Goal: Information Seeking & Learning: Learn about a topic

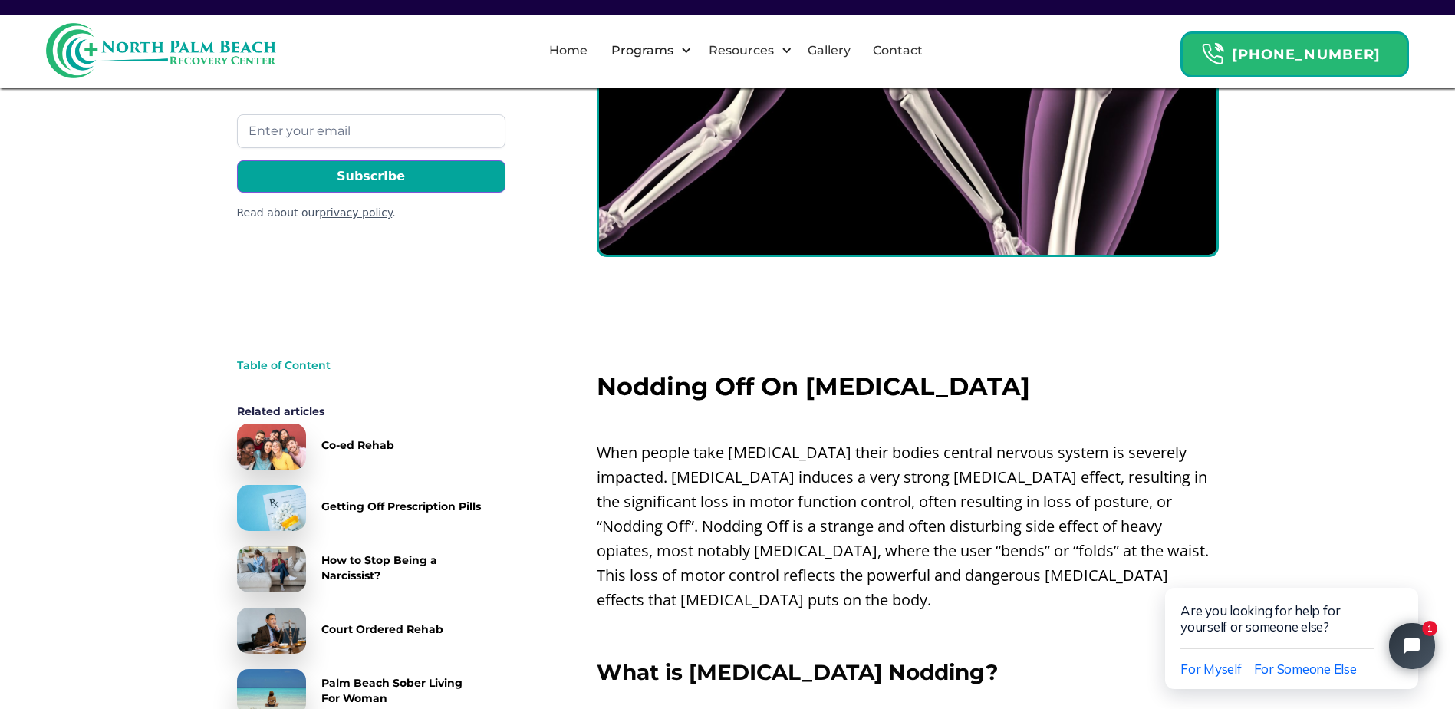
scroll to position [383, 0]
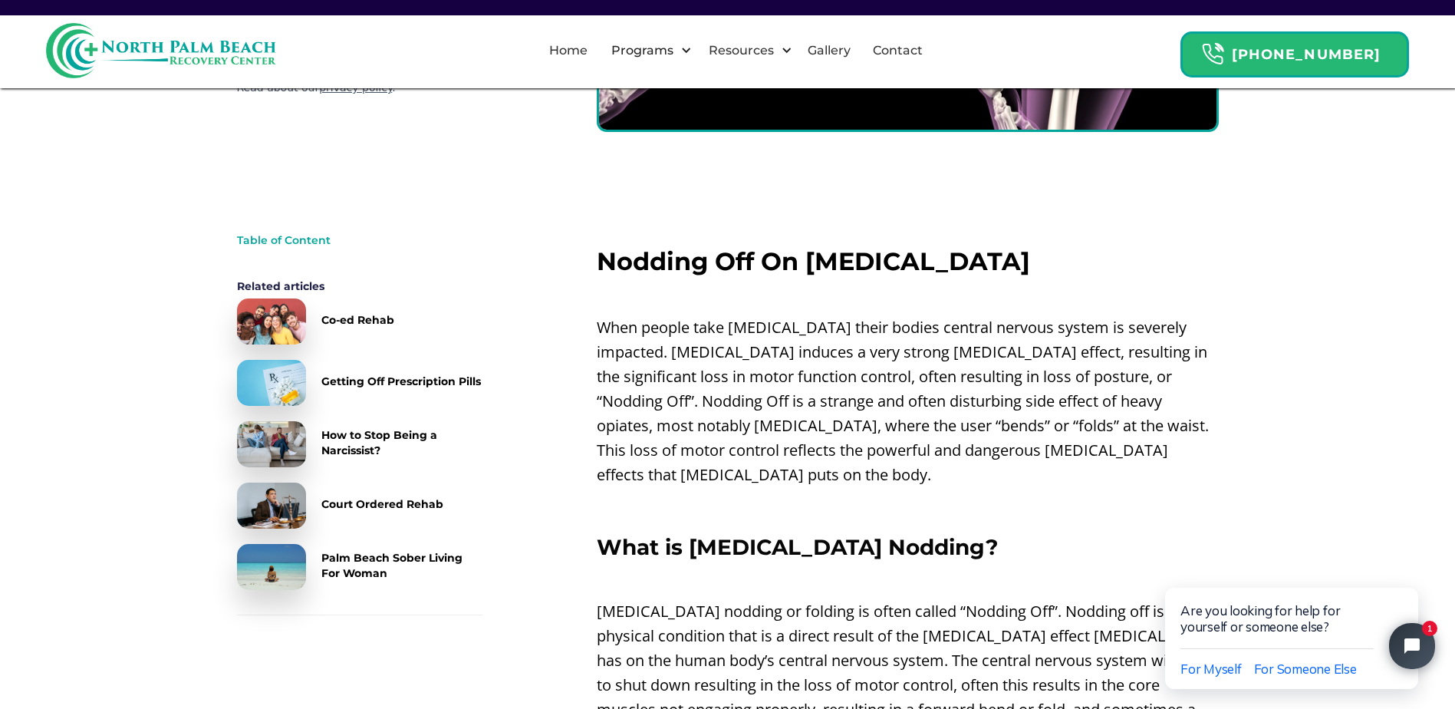
click at [1011, 534] on h3 "What is [MEDICAL_DATA] Nodding?" at bounding box center [908, 546] width 622 height 25
click at [1032, 534] on h3 "What is [MEDICAL_DATA] Nodding?" at bounding box center [908, 546] width 622 height 25
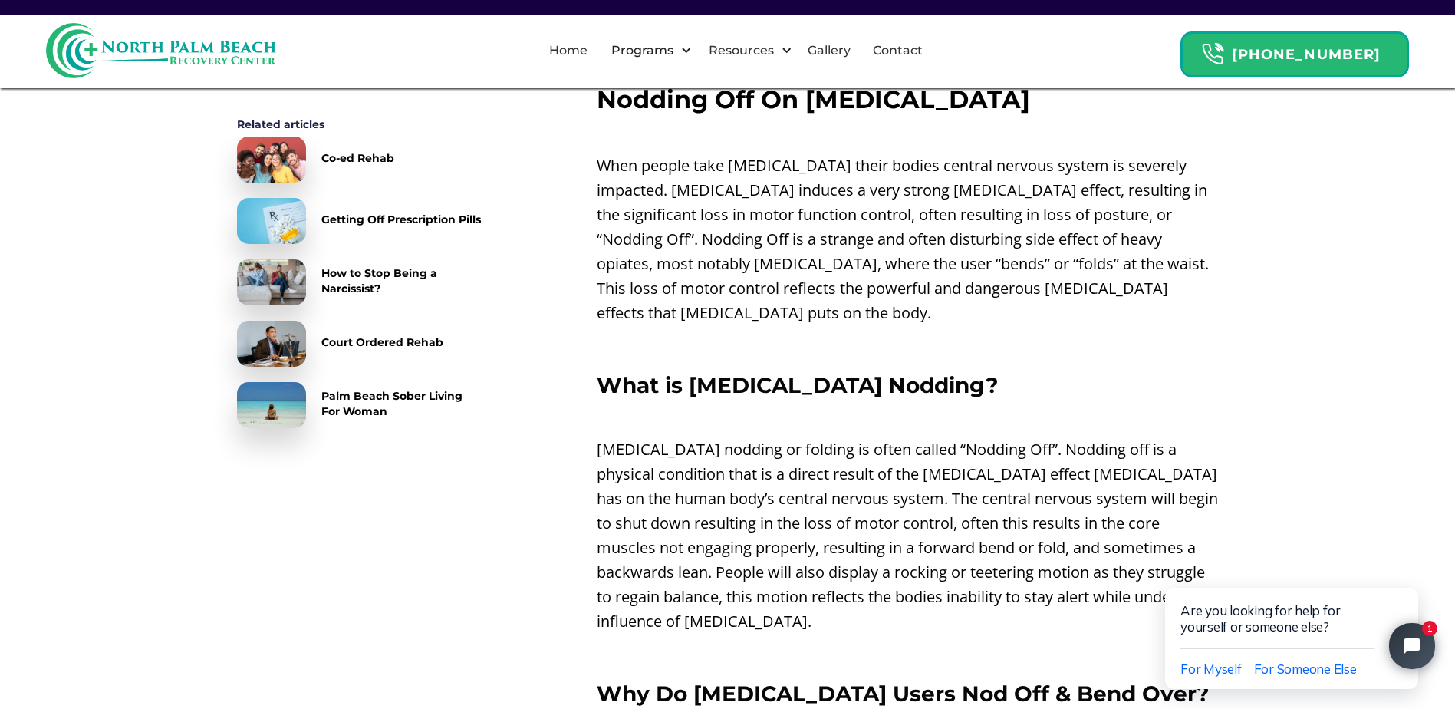
scroll to position [767, 0]
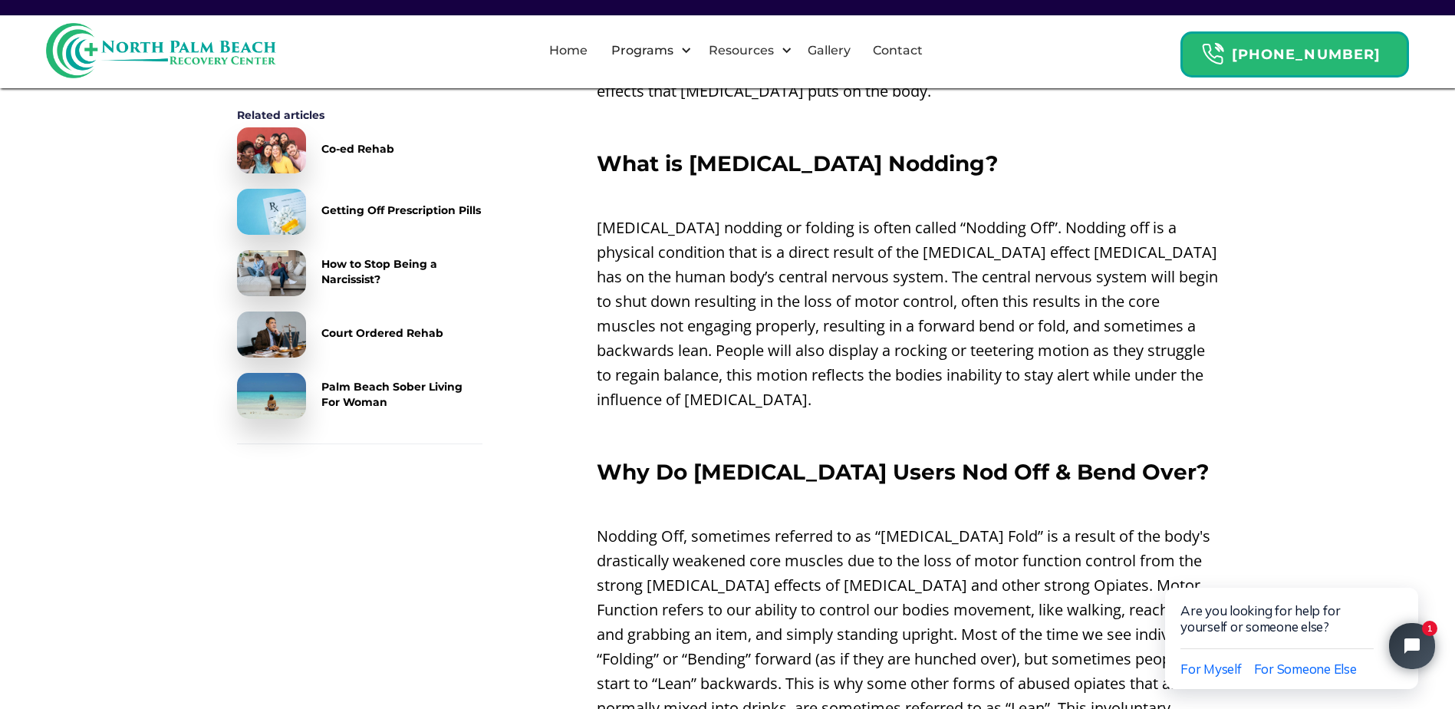
click at [1045, 387] on p "[MEDICAL_DATA] nodding or folding is often called “Nodding Off”. Nodding off is…" at bounding box center [908, 313] width 622 height 196
click at [1150, 419] on p "‍" at bounding box center [908, 431] width 622 height 25
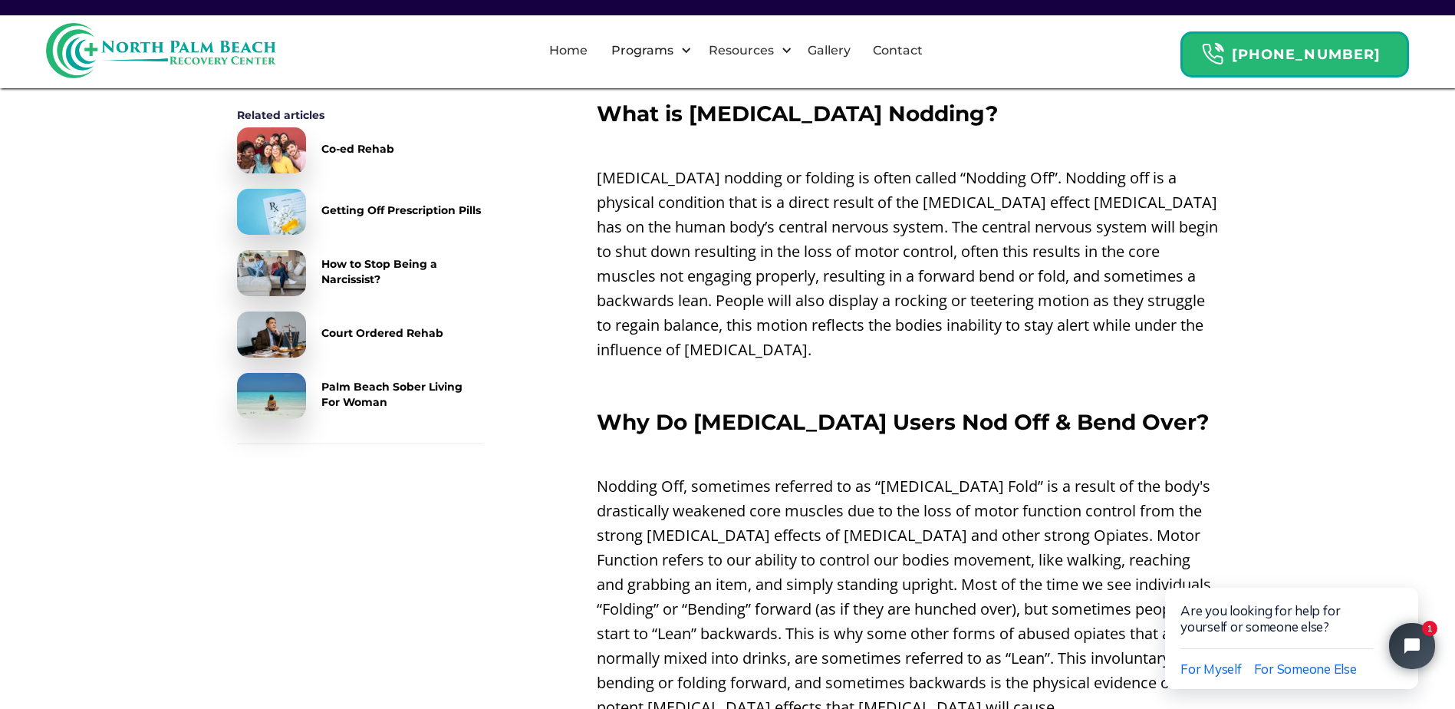
scroll to position [843, 0]
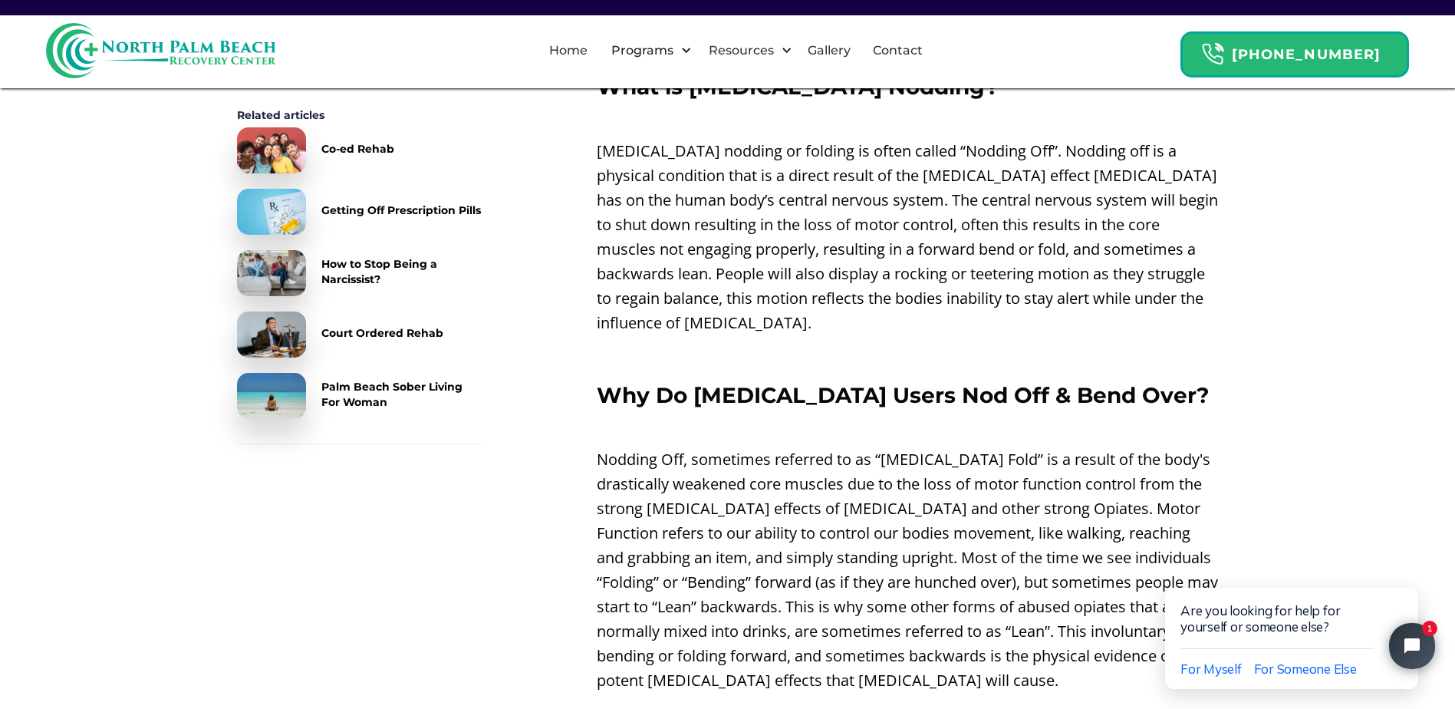
click at [946, 343] on p "‍" at bounding box center [908, 355] width 622 height 25
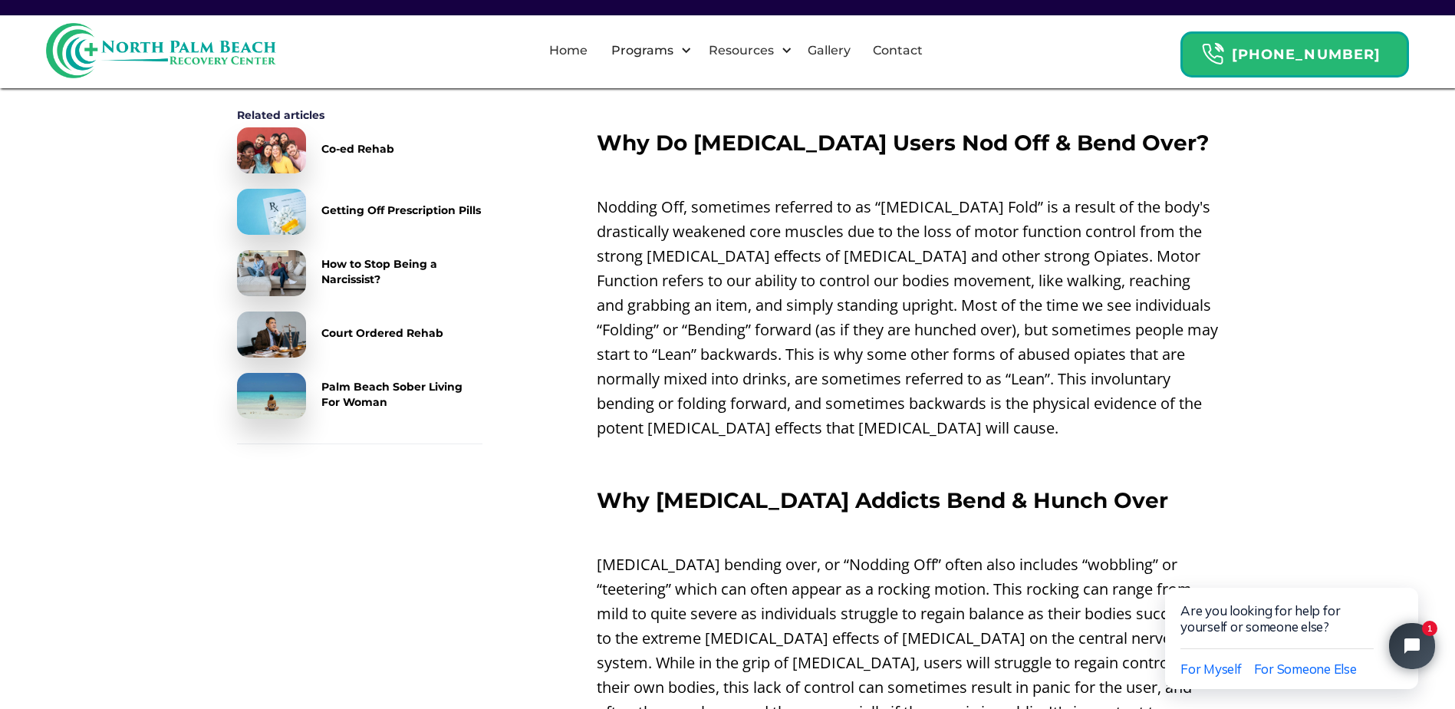
scroll to position [1150, 0]
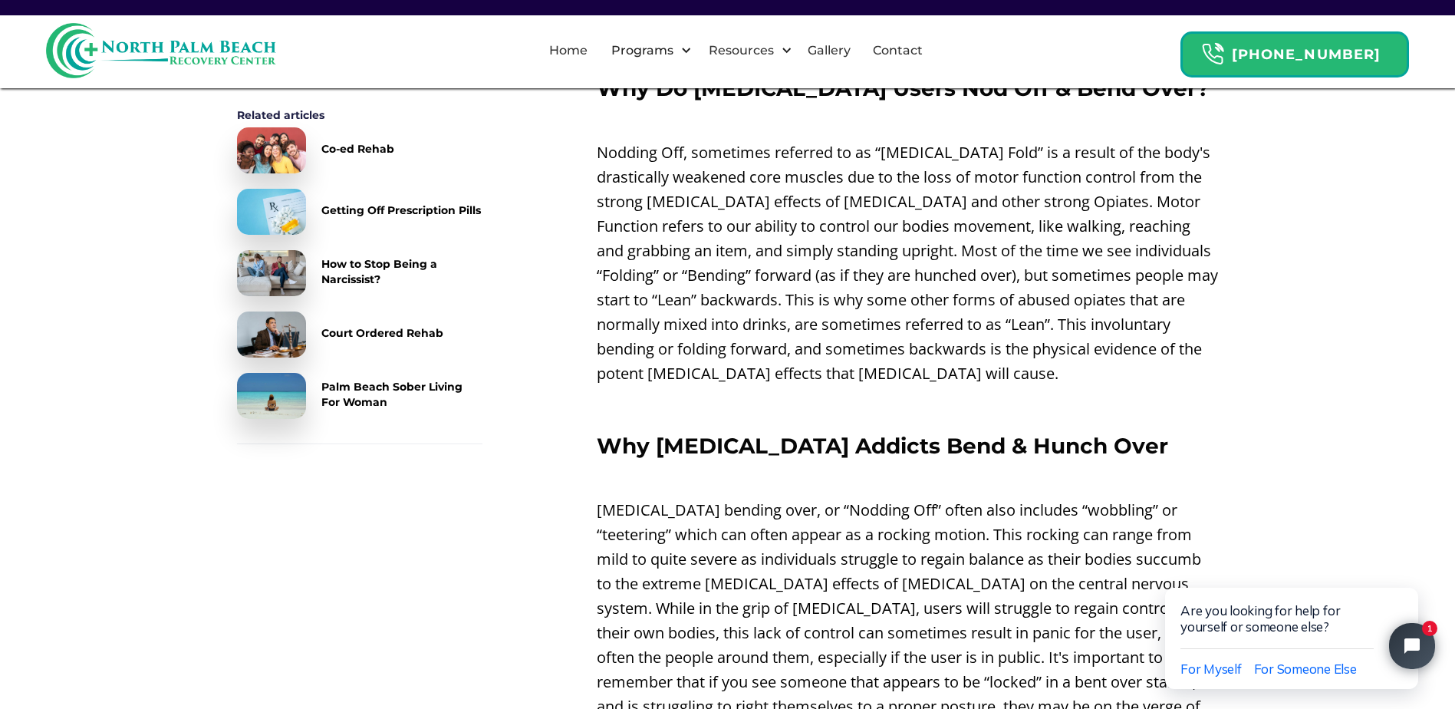
click at [1193, 355] on p "Nodding Off, sometimes referred to as “[MEDICAL_DATA] Fold” is a result of the …" at bounding box center [908, 262] width 622 height 245
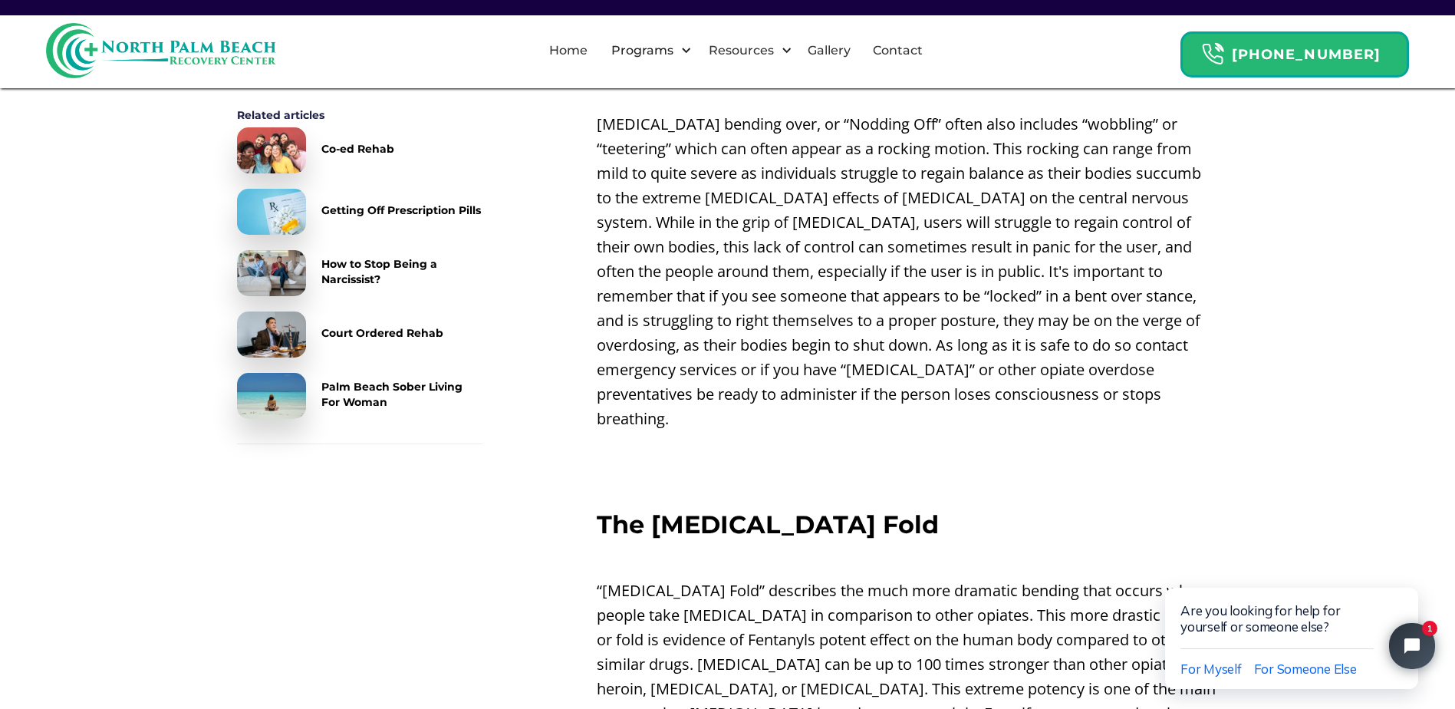
scroll to position [1610, 0]
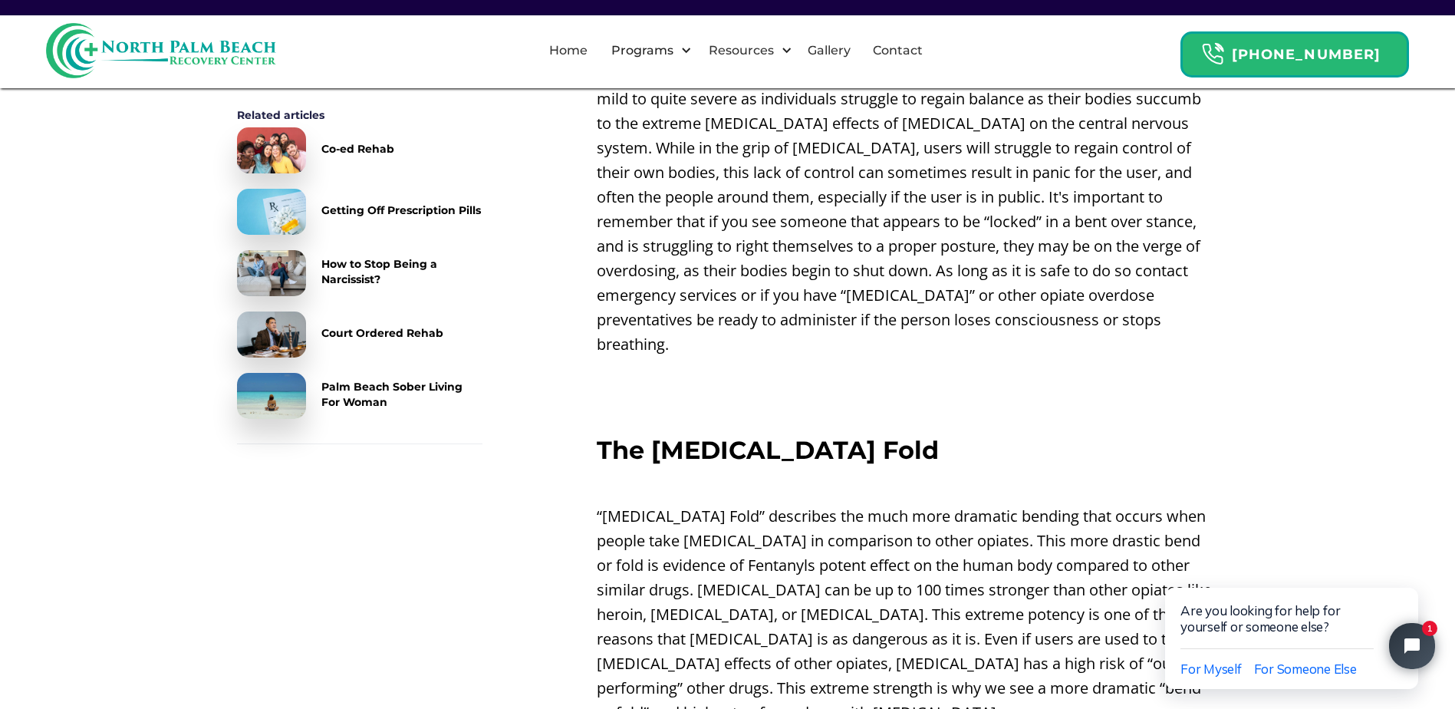
click at [1057, 396] on p "‍" at bounding box center [908, 408] width 622 height 25
click at [1069, 396] on p "‍" at bounding box center [908, 408] width 622 height 25
click at [1105, 396] on p "‍" at bounding box center [908, 408] width 622 height 25
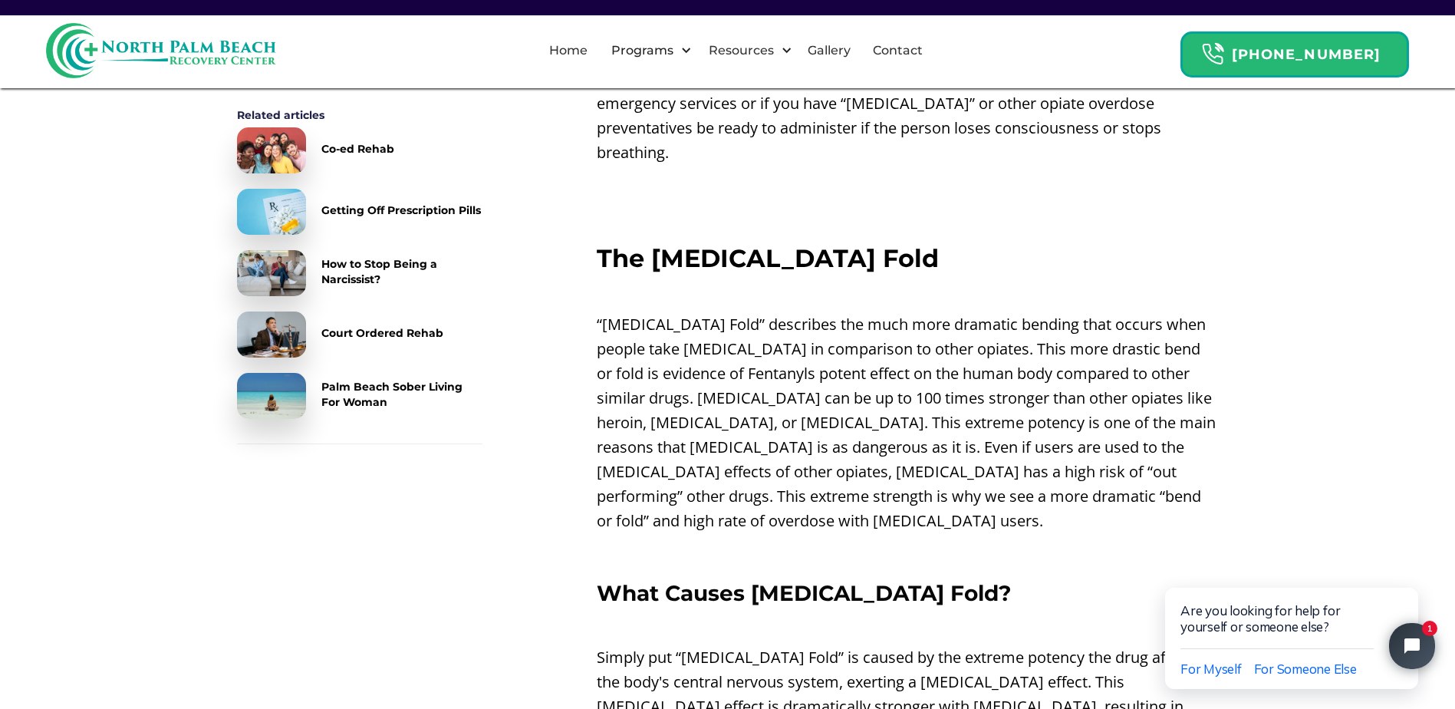
scroll to position [1917, 0]
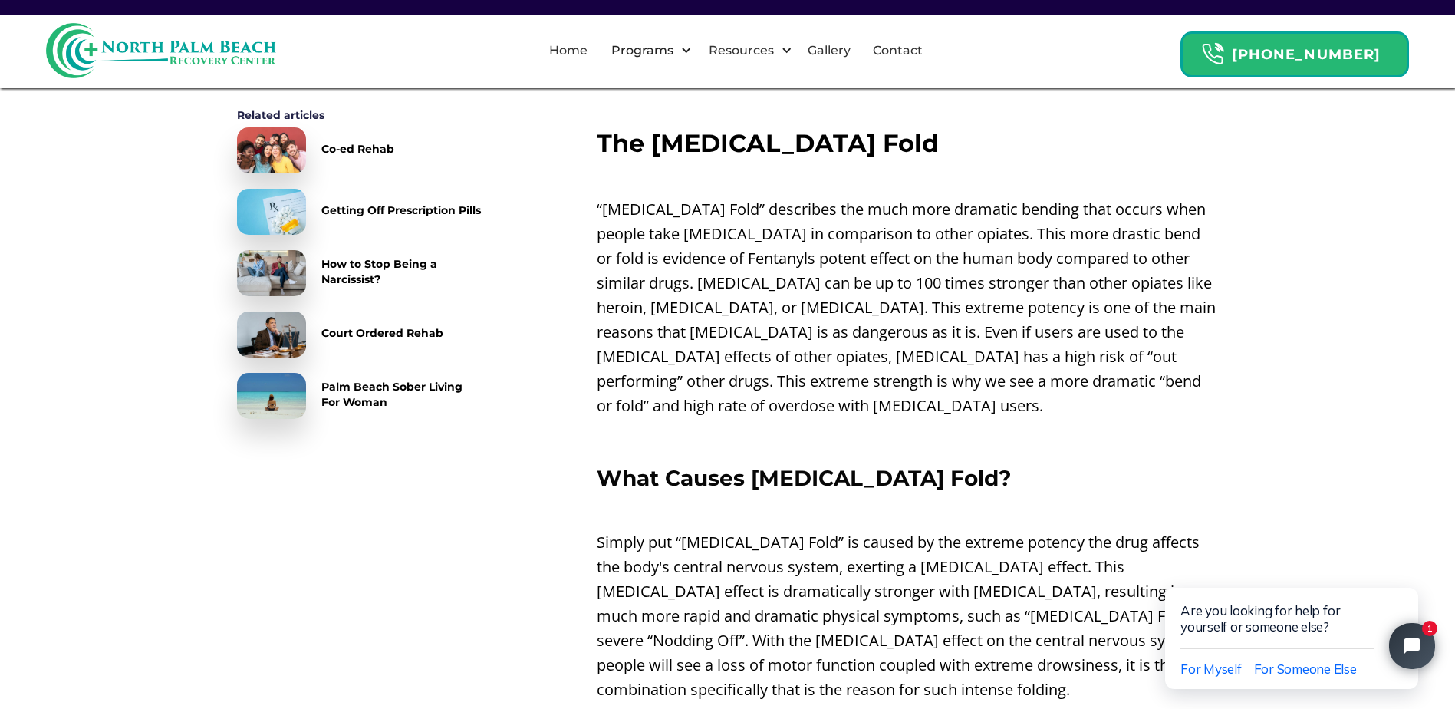
click at [978, 408] on div "Nodding Off On [MEDICAL_DATA] ‍ When people take [MEDICAL_DATA] their bodies ce…" at bounding box center [908, 311] width 622 height 3225
click at [1386, 497] on div "Back To Resource Center NPB Recovery 8 min read Why [MEDICAL_DATA] Users Bend O…" at bounding box center [727, 94] width 1455 height 3930
click at [1266, 551] on html "Are you looking for help for yourself or someone else? For Myself For Someone E…" at bounding box center [1294, 623] width 322 height 170
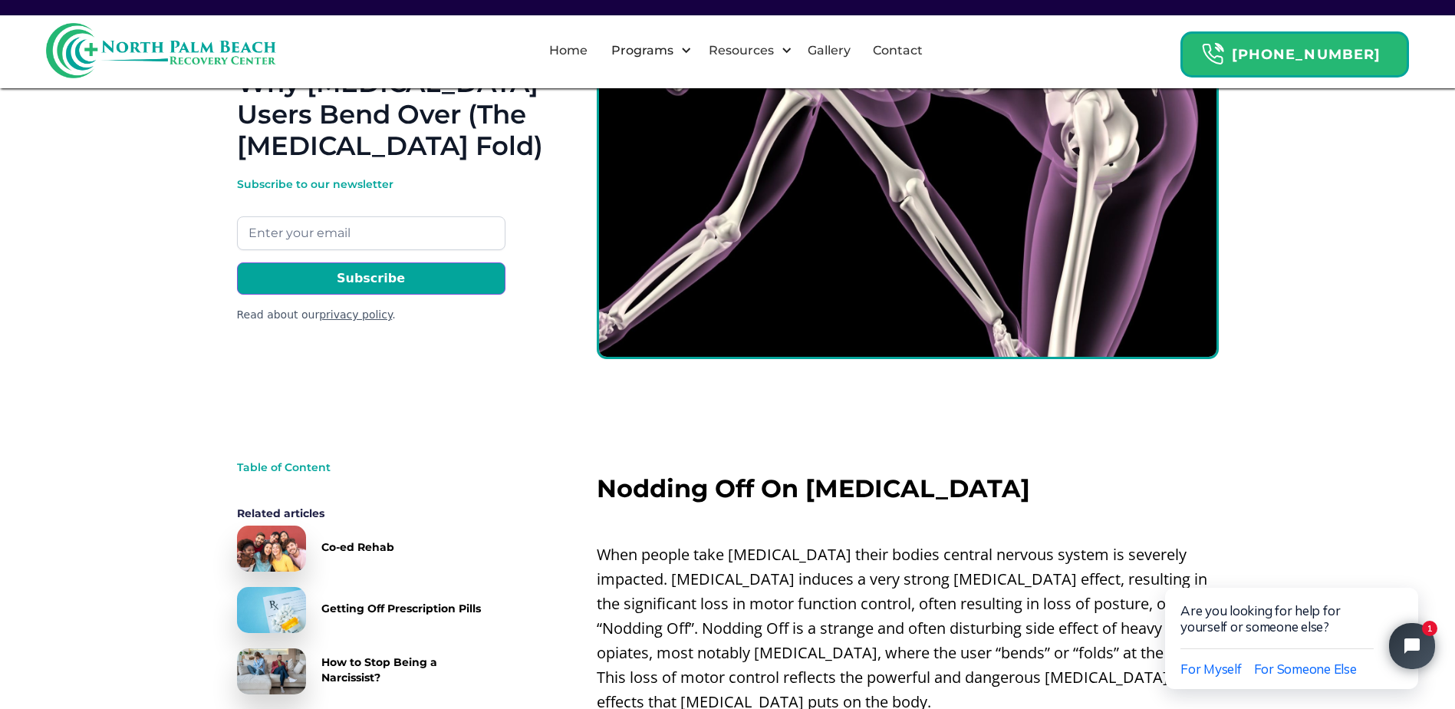
scroll to position [0, 0]
